Goal: Find specific page/section: Find specific page/section

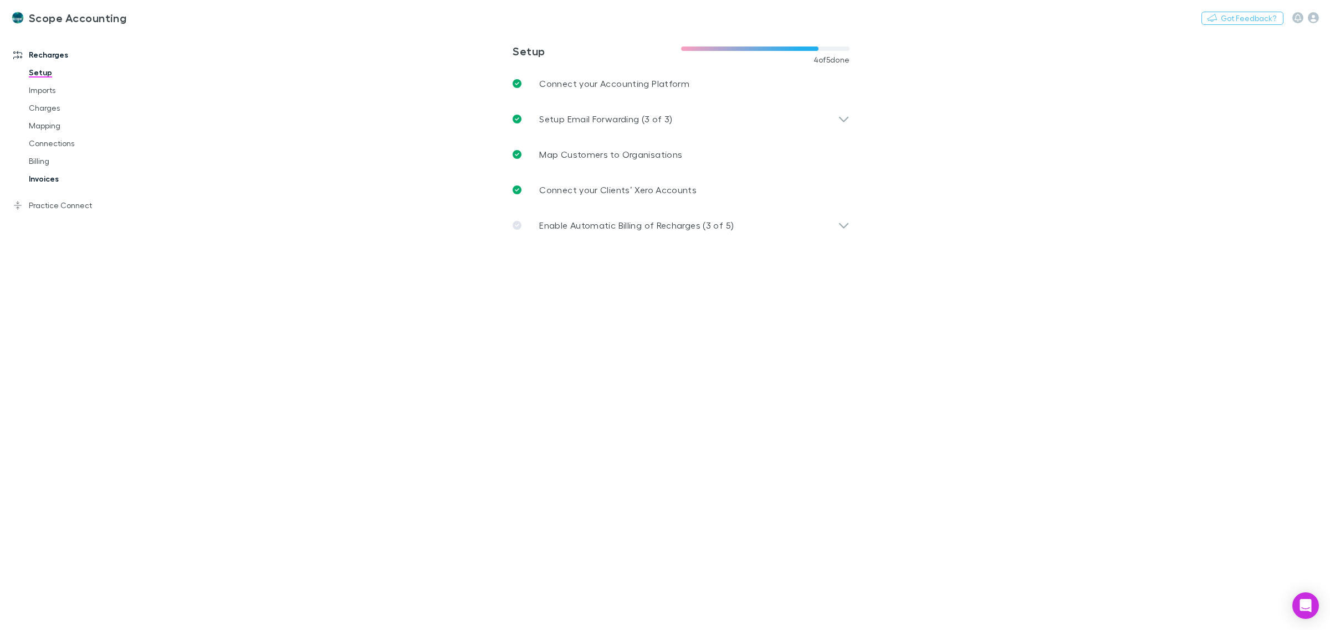
click at [42, 179] on link "Invoices" at bounding box center [87, 179] width 139 height 18
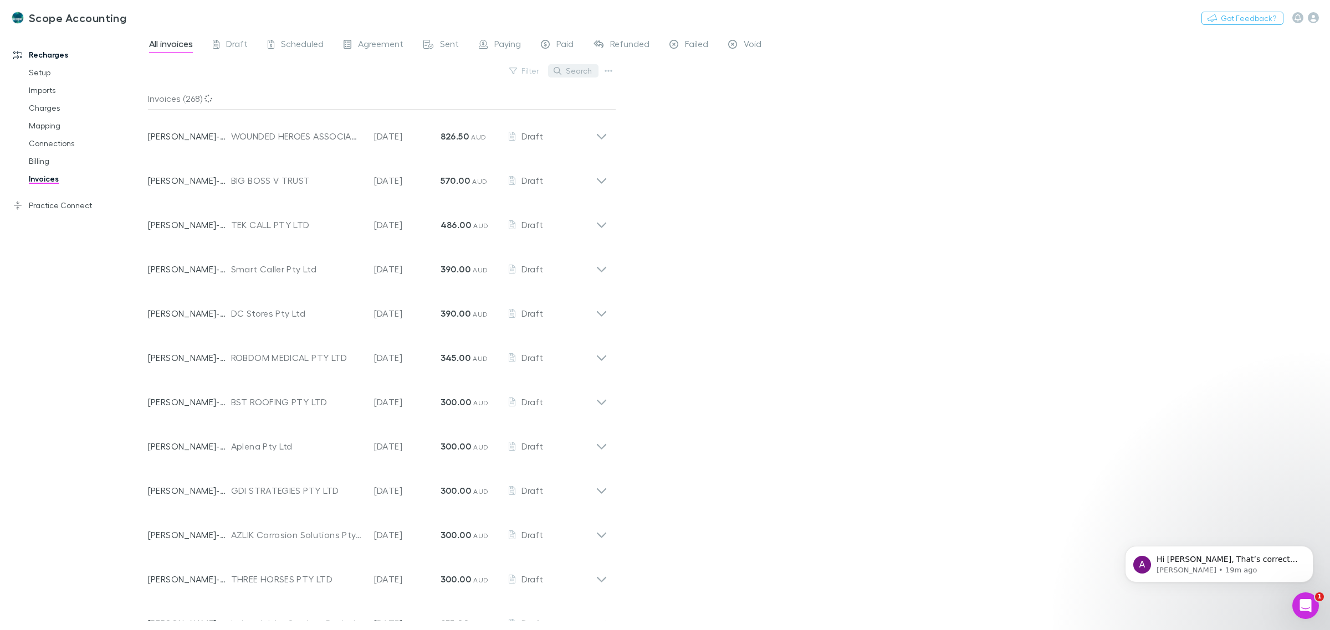
click at [577, 73] on button "Search" at bounding box center [573, 70] width 50 height 13
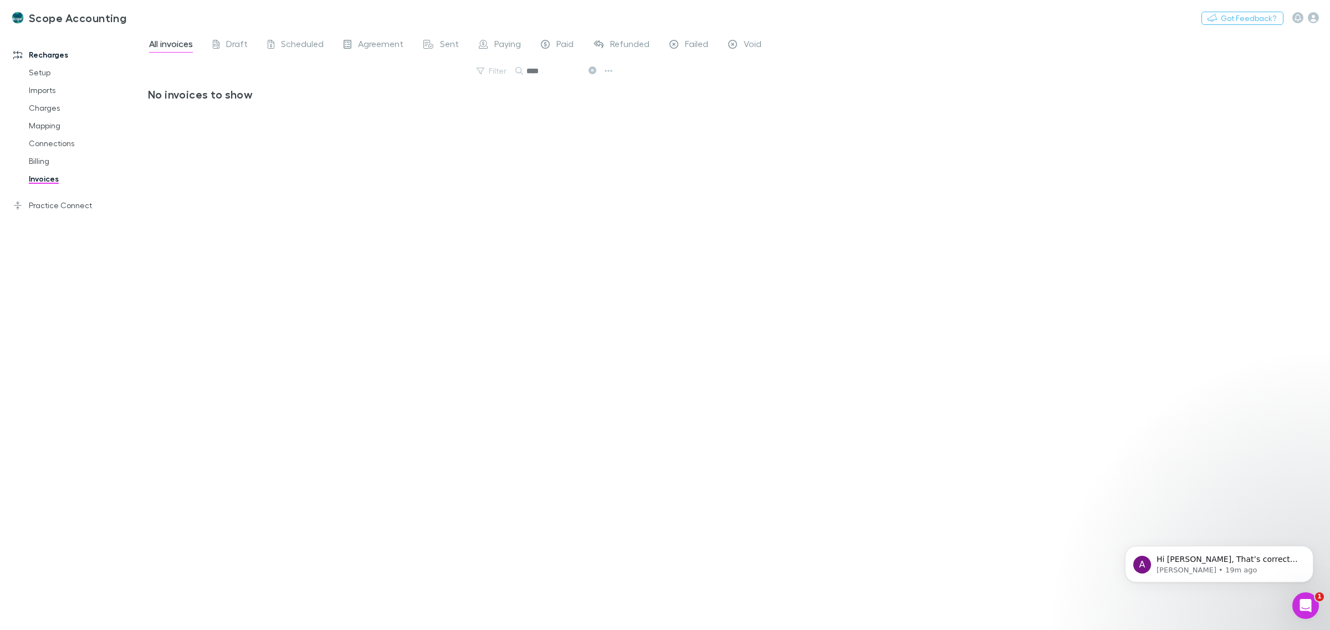
type input "****"
